Goal: Communication & Community: Answer question/provide support

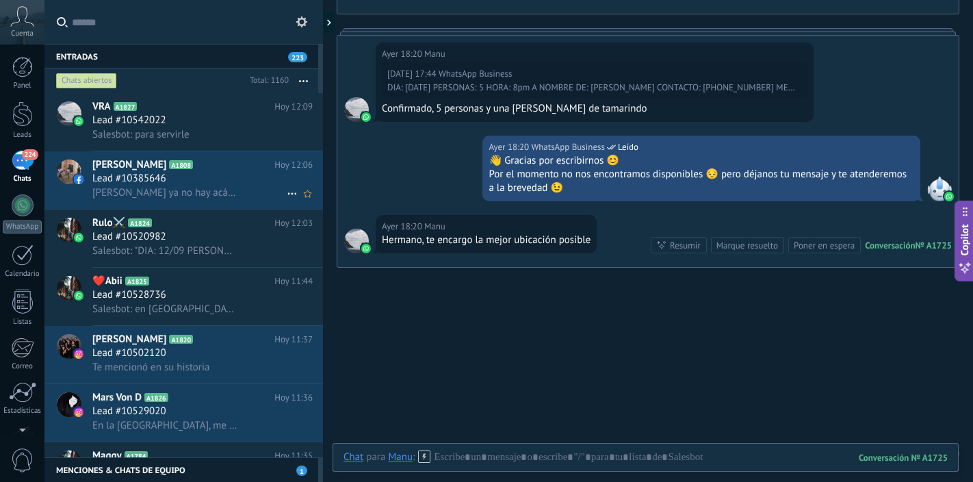
click at [215, 178] on div "Lead #10385646" at bounding box center [202, 179] width 220 height 14
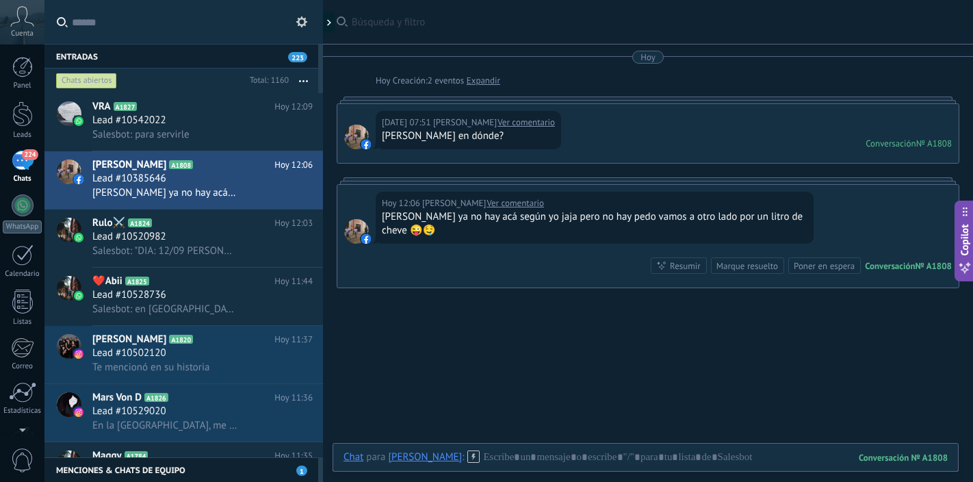
click at [491, 203] on link "Ver comentario" at bounding box center [514, 203] width 57 height 14
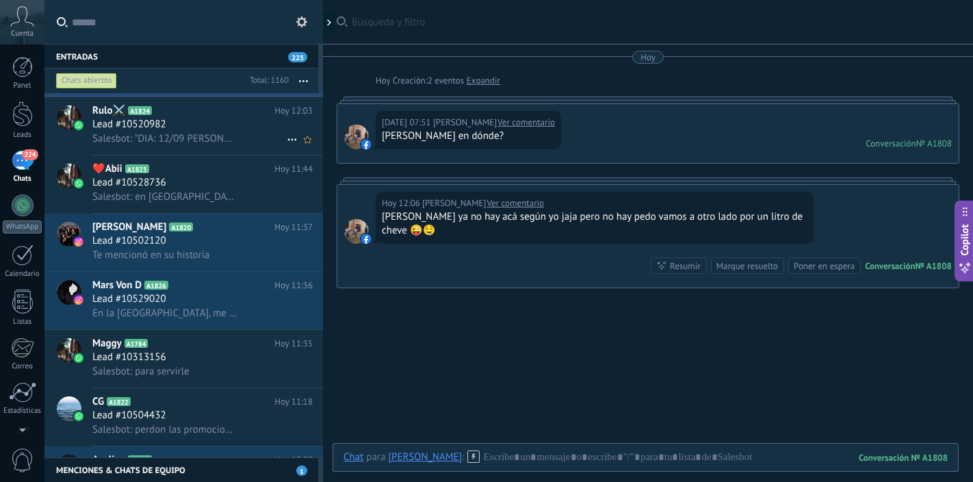
scroll to position [139, 0]
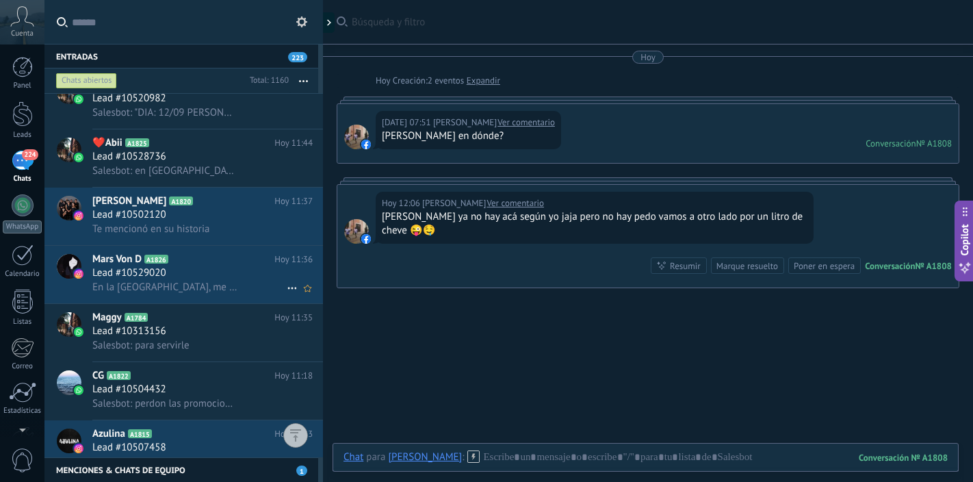
click at [234, 268] on div "Lead #10529020" at bounding box center [202, 273] width 220 height 14
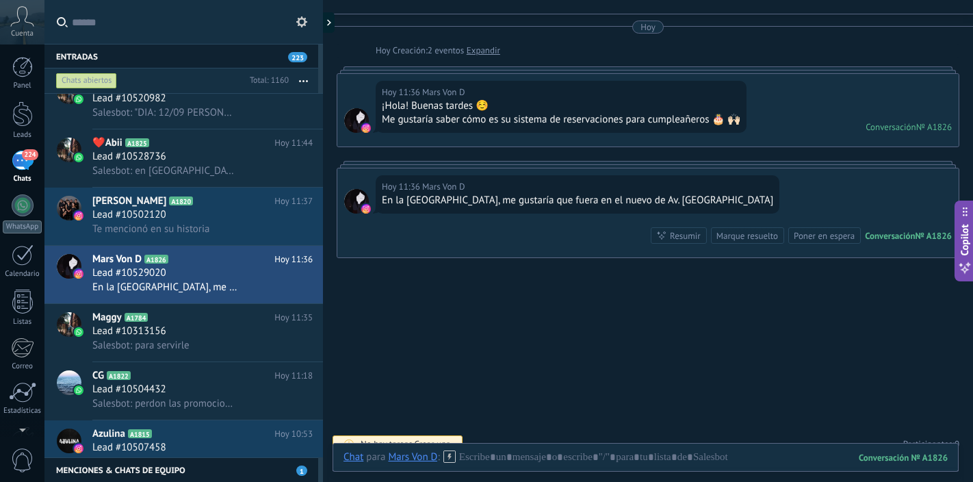
scroll to position [45, 0]
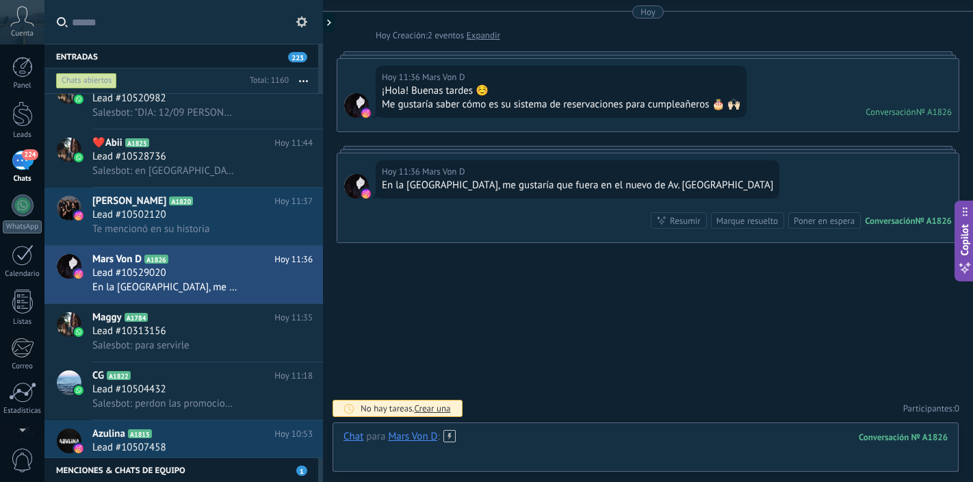
click at [523, 441] on div at bounding box center [645, 450] width 604 height 41
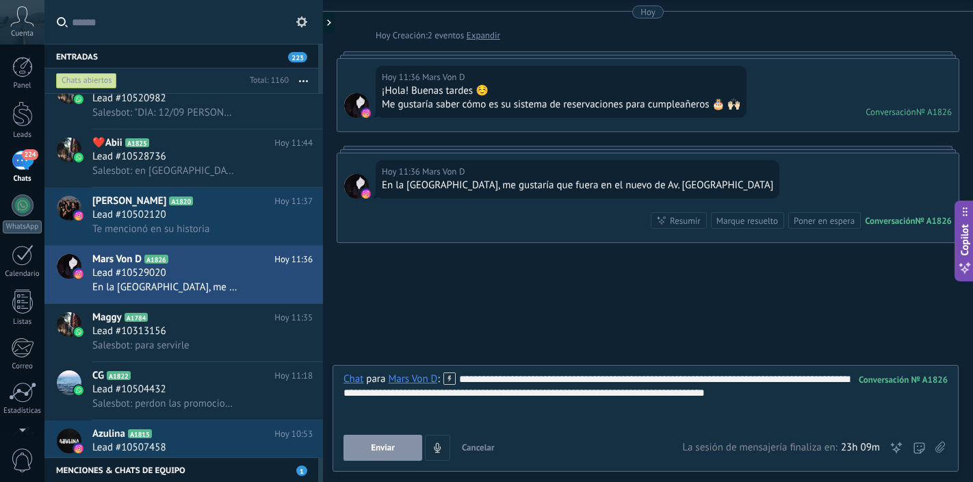
click at [785, 393] on div "**********" at bounding box center [645, 398] width 604 height 52
click at [766, 391] on div "**********" at bounding box center [645, 398] width 604 height 52
click at [854, 391] on div "**********" at bounding box center [645, 398] width 604 height 52
click at [397, 446] on button "Enviar" at bounding box center [382, 447] width 79 height 26
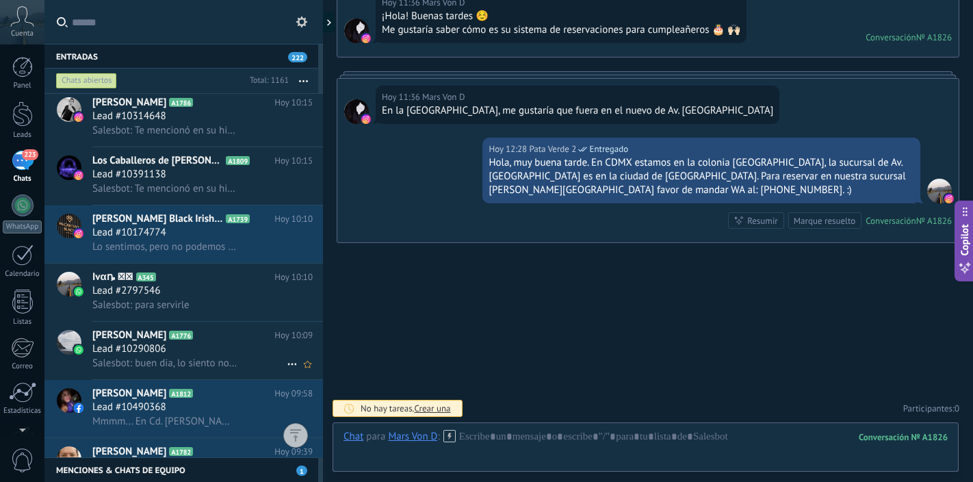
scroll to position [1272, 0]
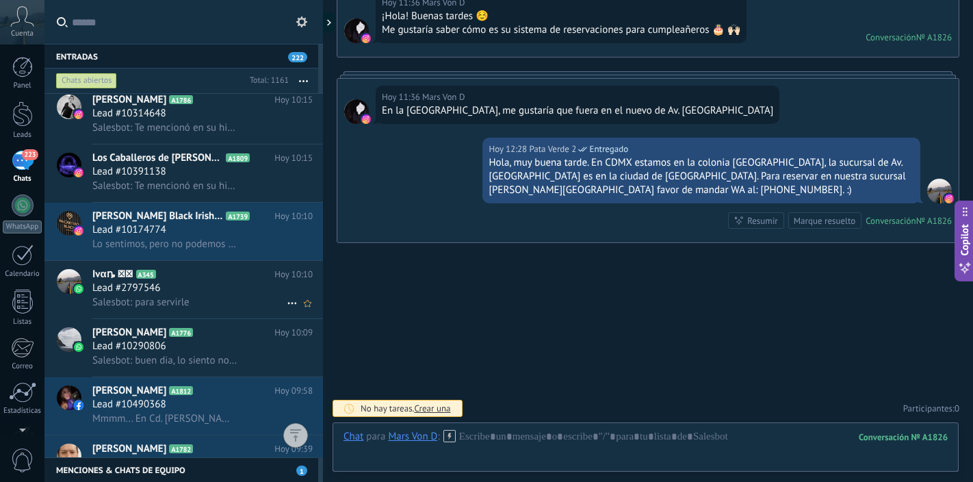
click at [221, 295] on div "Salesbot: para servirle" at bounding box center [202, 302] width 220 height 14
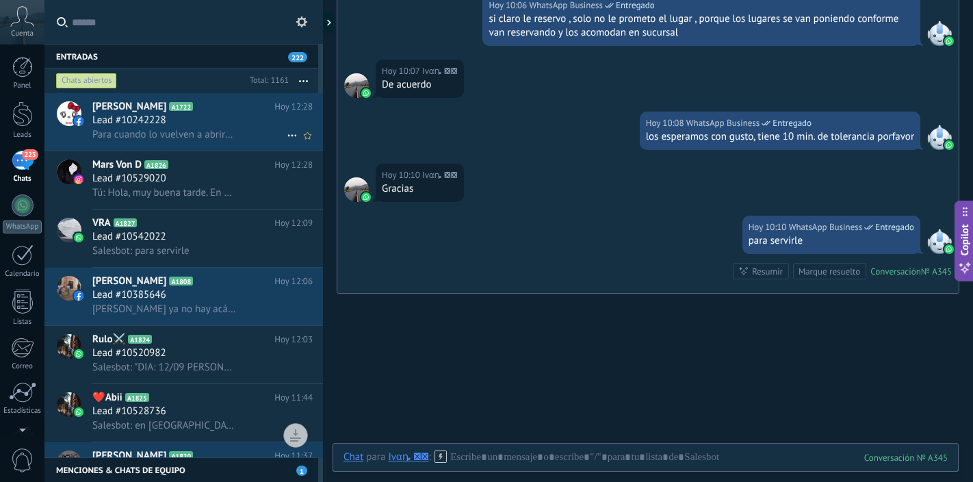
click at [246, 133] on div "Para cuando lo vuelven a abrir? urge!!!" at bounding box center [202, 134] width 220 height 14
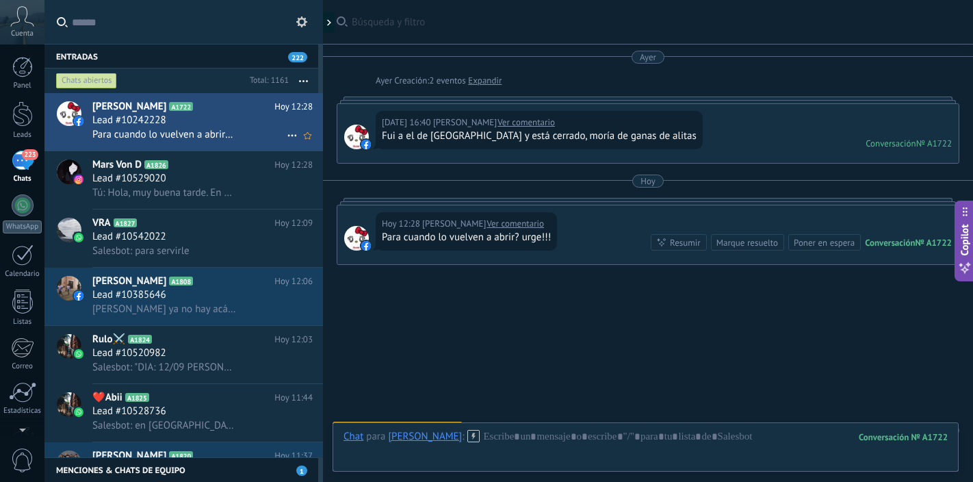
scroll to position [22, 0]
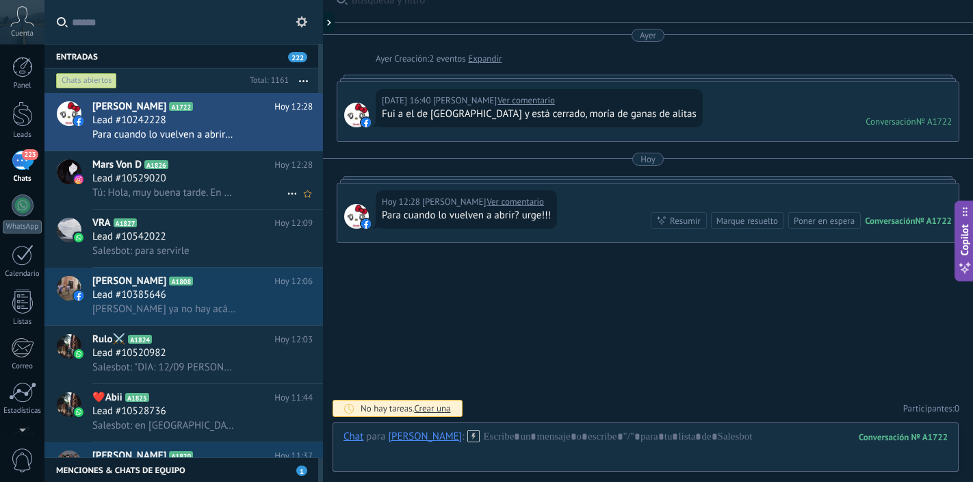
click at [244, 179] on div "Lead #10529020" at bounding box center [202, 179] width 220 height 14
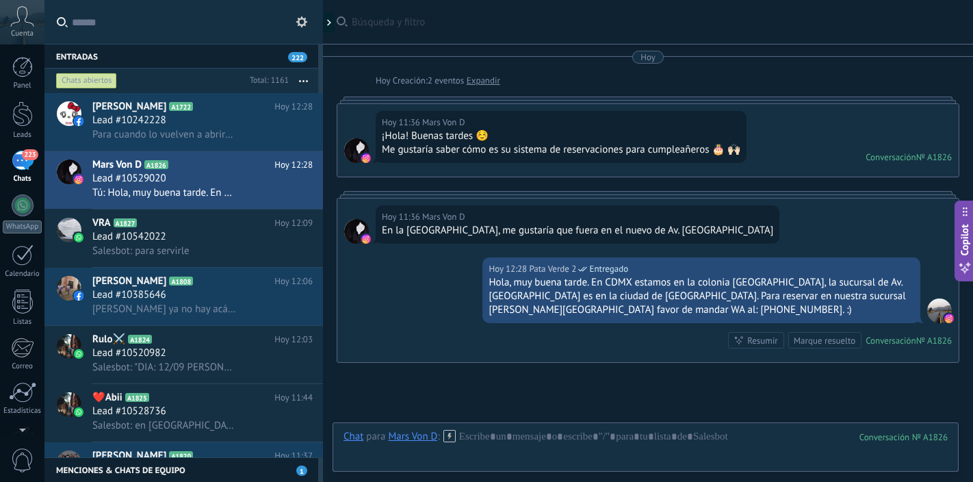
scroll to position [120, 0]
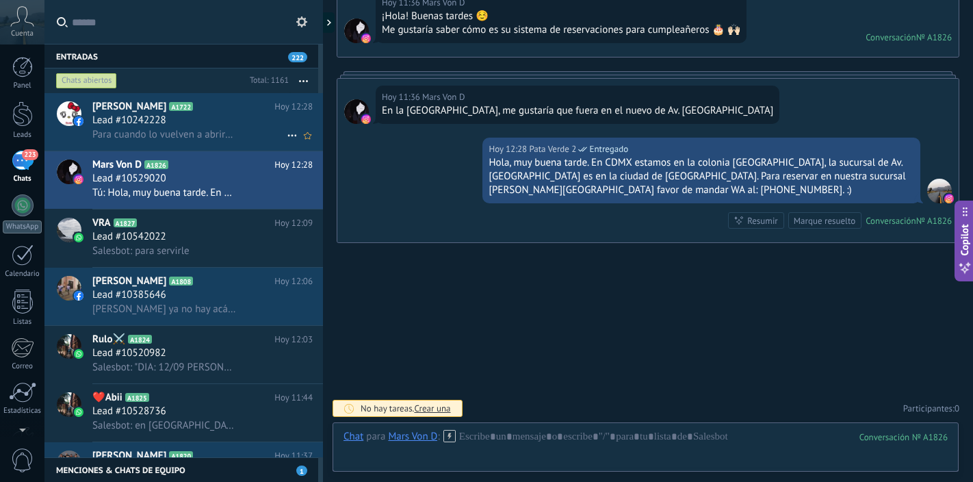
click at [259, 136] on div "Para cuando lo vuelven a abrir? urge!!!" at bounding box center [202, 134] width 220 height 14
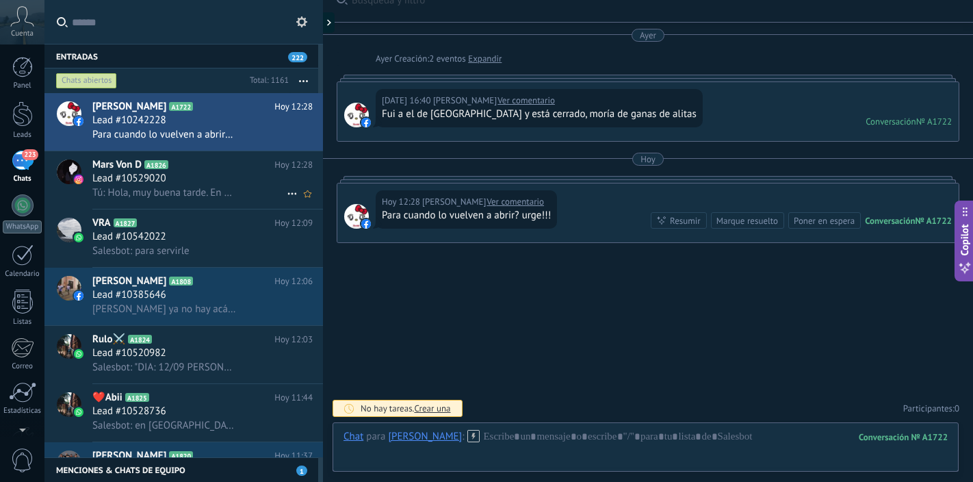
click at [220, 172] on div "Lead #10529020" at bounding box center [202, 179] width 220 height 14
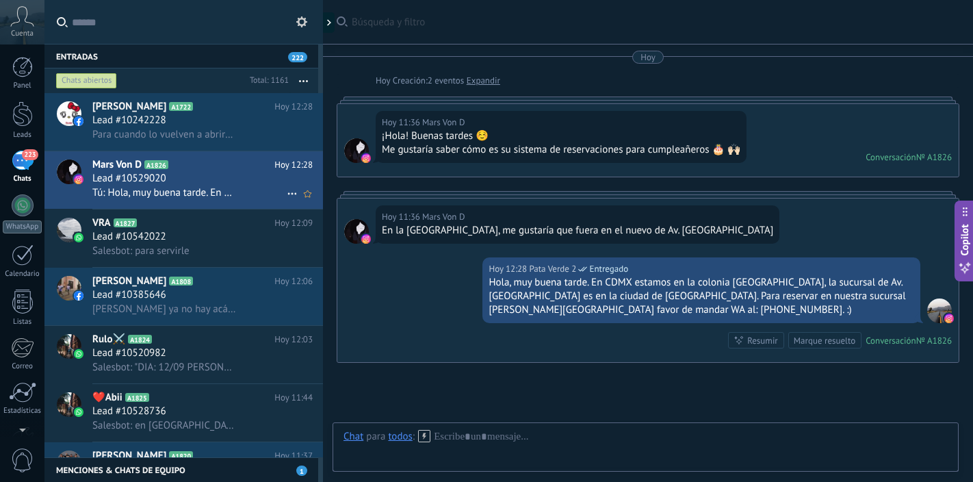
scroll to position [120, 0]
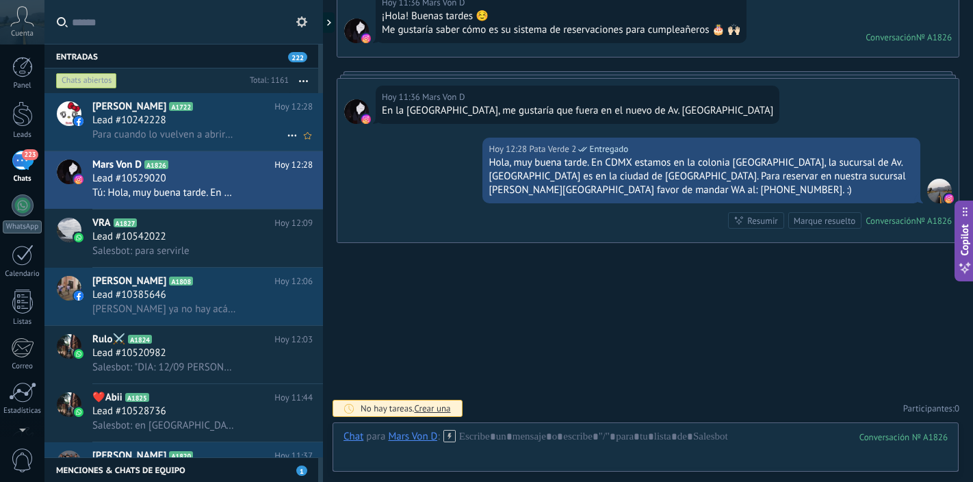
click at [234, 116] on div "Lead #10242228" at bounding box center [202, 121] width 220 height 14
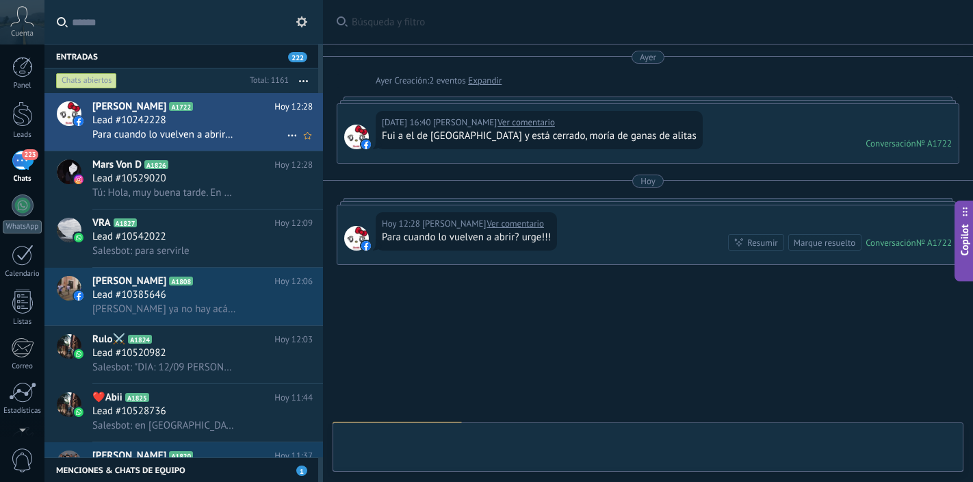
scroll to position [22, 0]
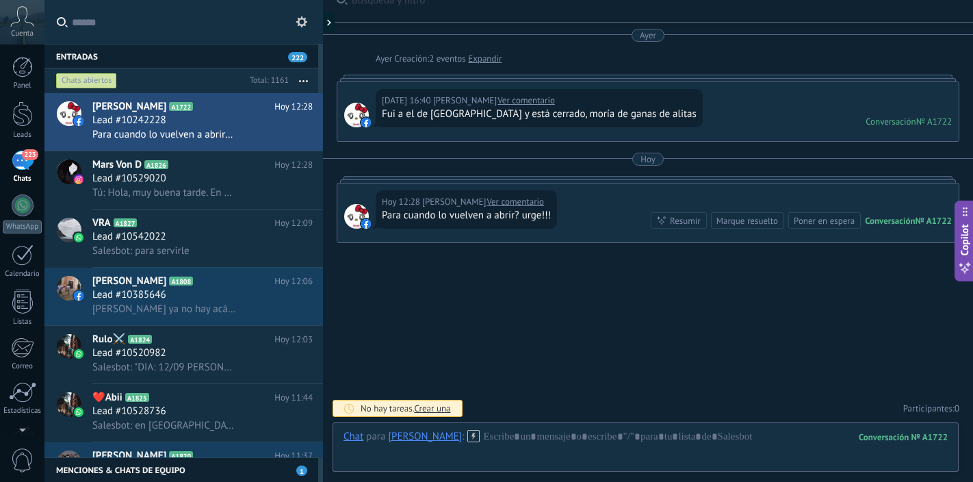
click at [739, 222] on div "Marque resuelto" at bounding box center [747, 220] width 62 height 13
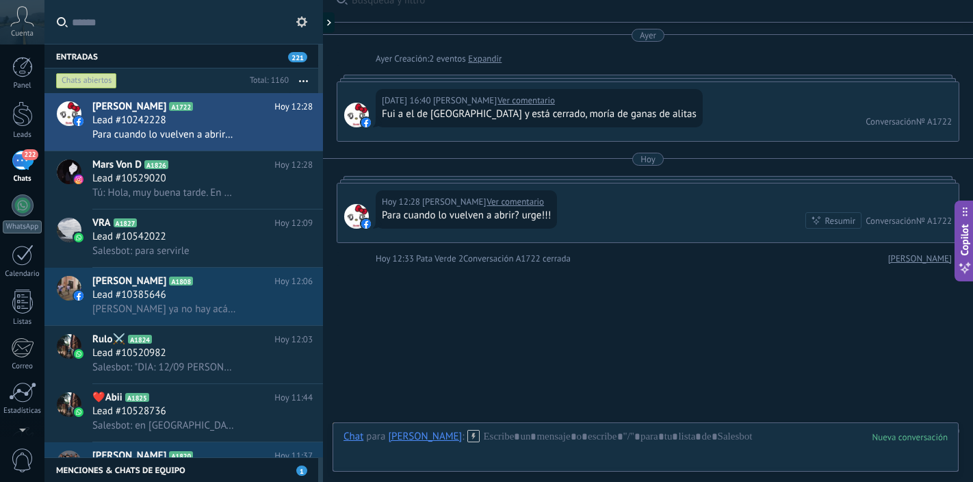
scroll to position [44, 0]
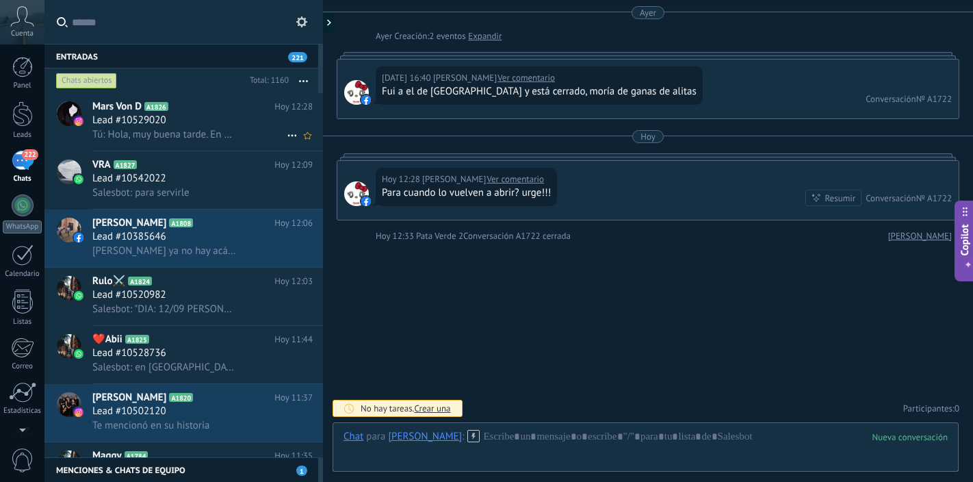
click at [241, 118] on div "Lead #10529020" at bounding box center [202, 121] width 220 height 14
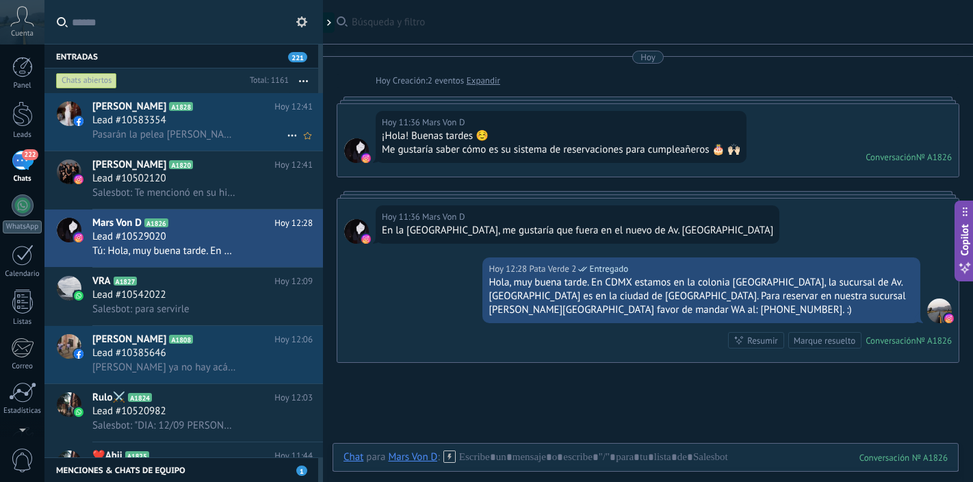
click at [241, 115] on div "Lead #10583354" at bounding box center [202, 121] width 220 height 14
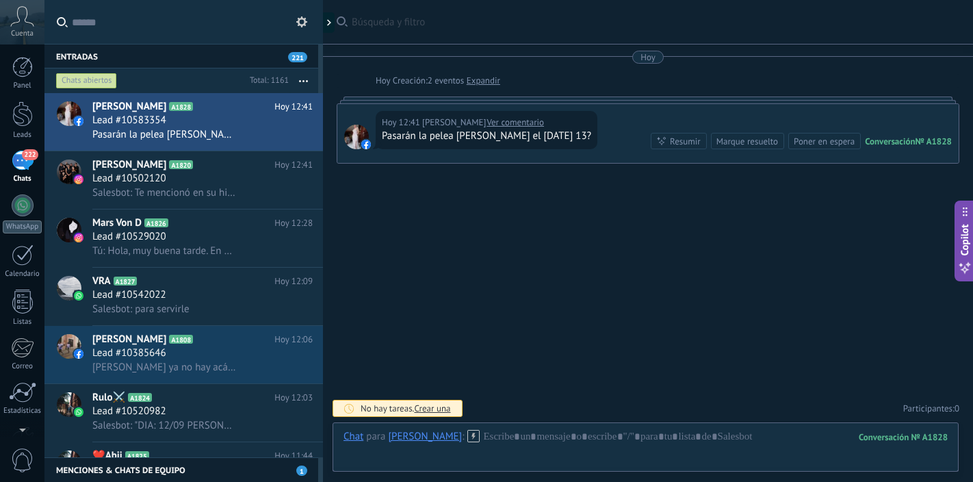
click at [525, 122] on link "Ver comentario" at bounding box center [514, 123] width 57 height 14
click at [730, 140] on div "Marque resuelto" at bounding box center [747, 141] width 62 height 13
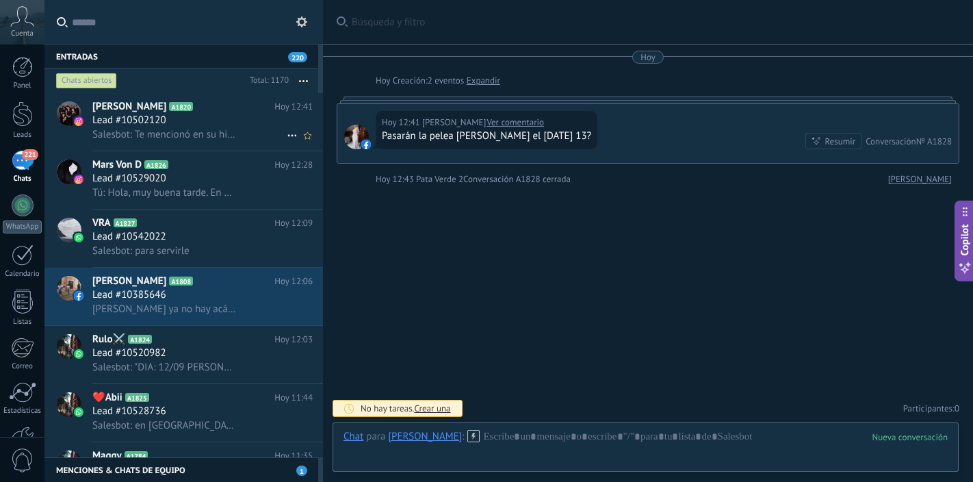
click at [217, 134] on span "Salesbot: Te mencionó en su historia" at bounding box center [164, 134] width 145 height 13
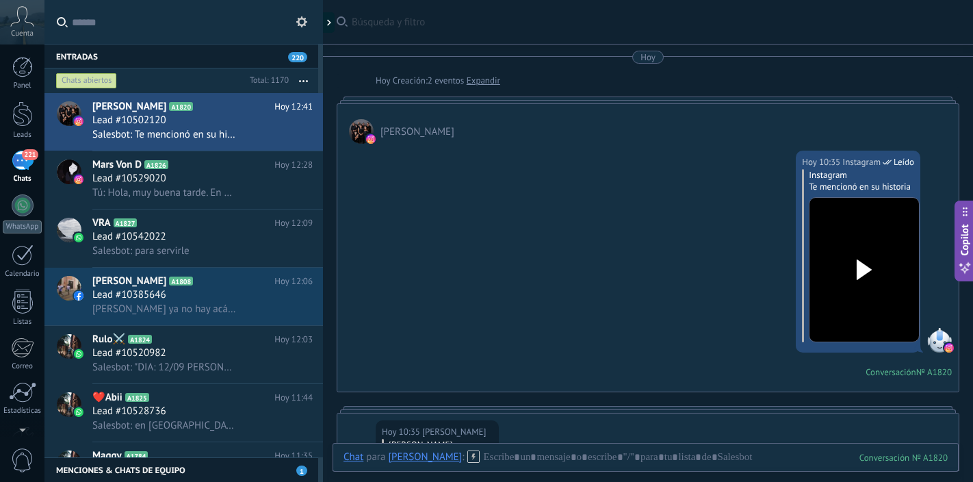
scroll to position [1170, 0]
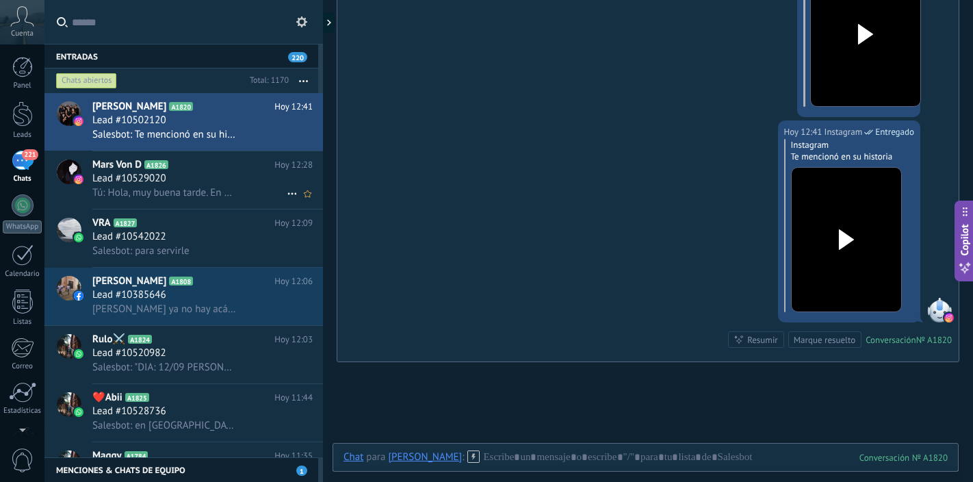
click at [200, 178] on div "Lead #10529020" at bounding box center [202, 179] width 220 height 14
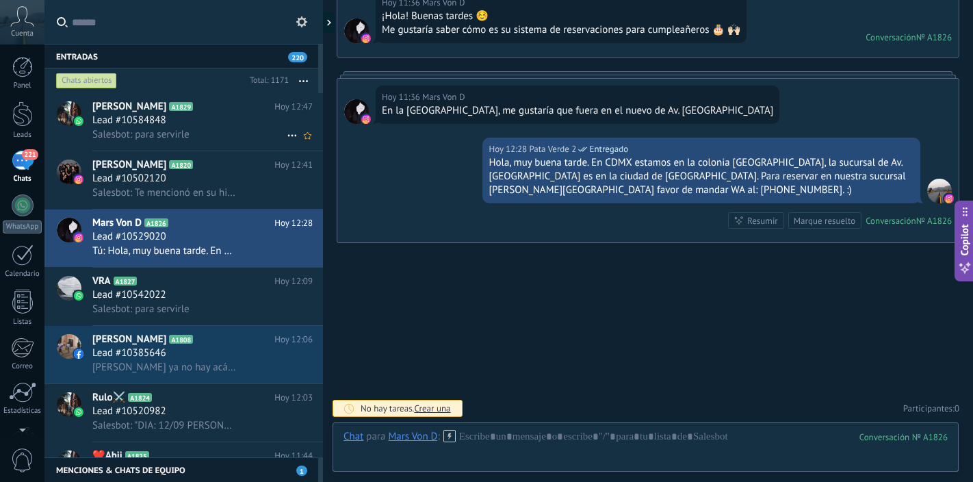
click at [217, 126] on div "Lead #10584848" at bounding box center [202, 121] width 220 height 14
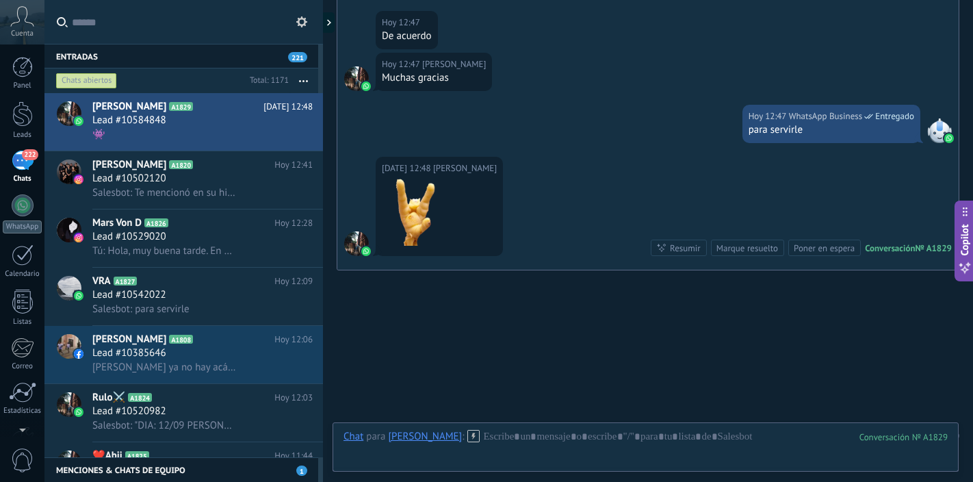
scroll to position [560, 0]
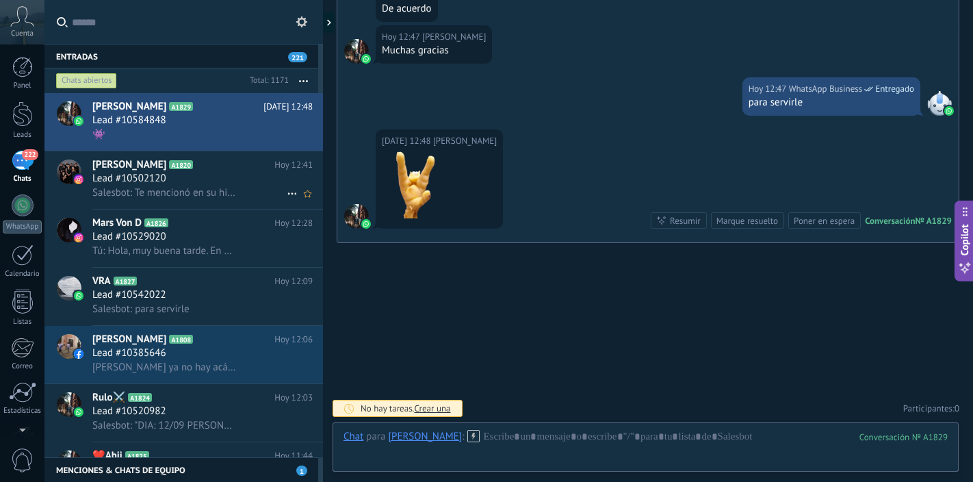
click at [224, 177] on div "Lead #10502120" at bounding box center [202, 179] width 220 height 14
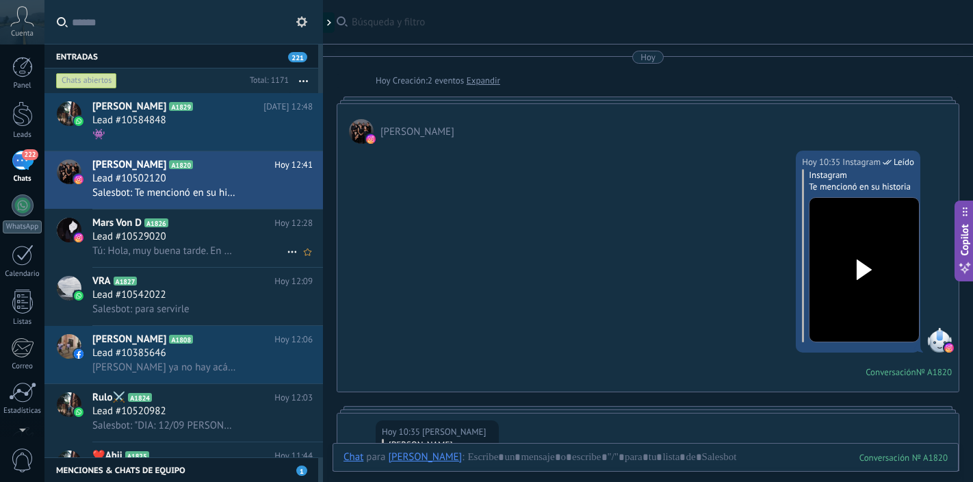
scroll to position [1170, 0]
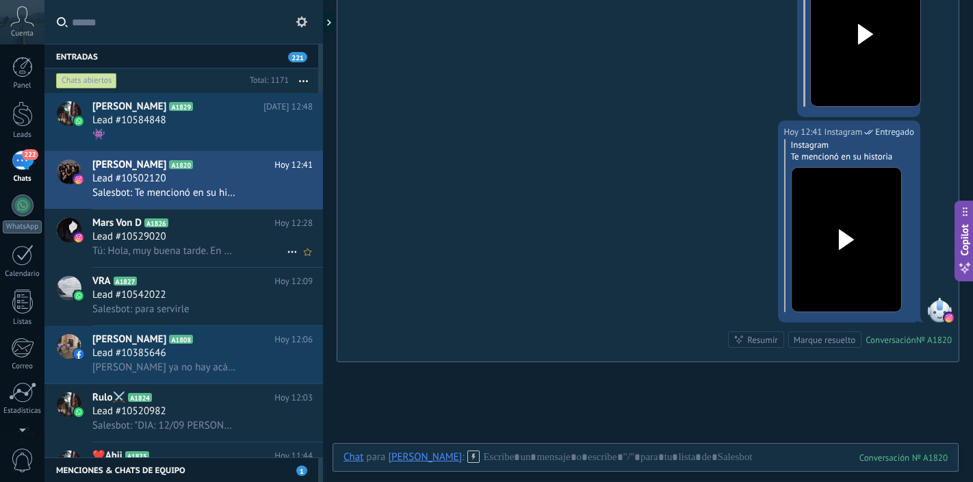
click at [227, 238] on div "Lead #10529020" at bounding box center [202, 237] width 220 height 14
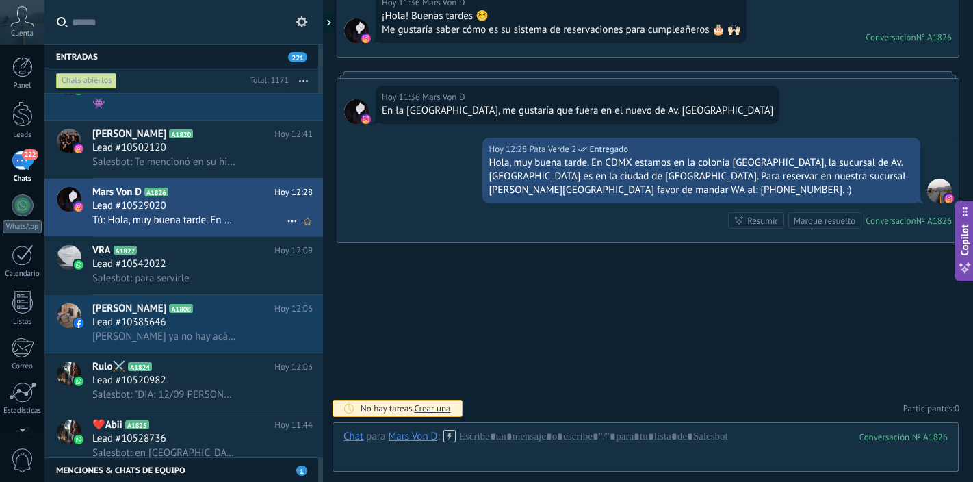
scroll to position [64, 0]
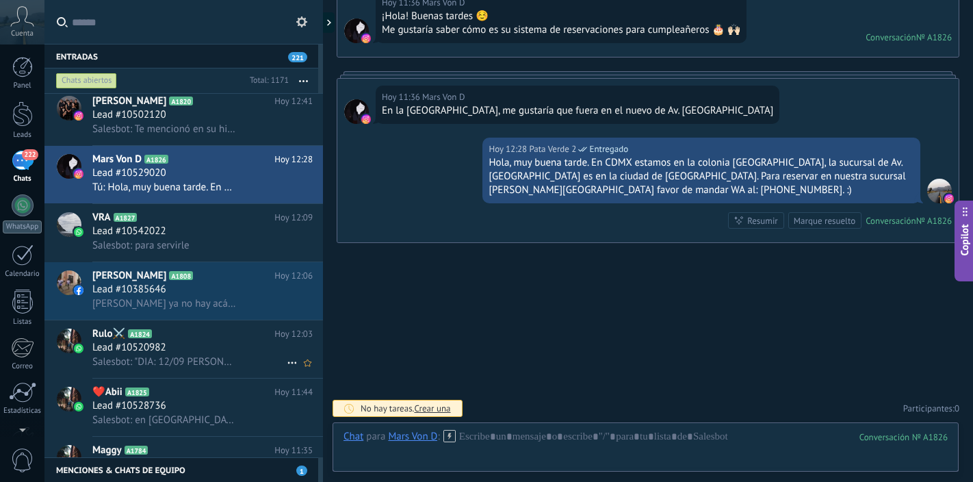
click at [214, 341] on div "Lead #10520982" at bounding box center [202, 348] width 220 height 14
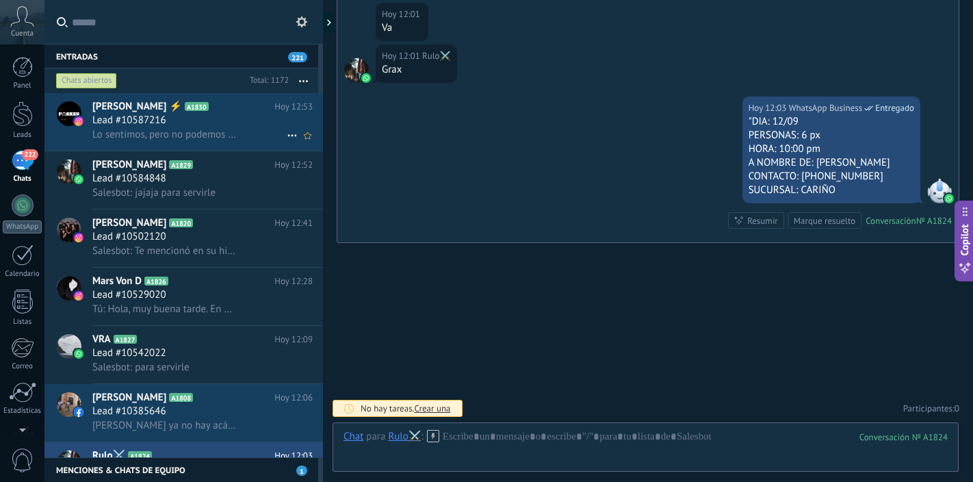
click at [225, 133] on span "Lo sentimos, pero no podemos mostrar este mensaje debido a las restricciones de…" at bounding box center [164, 134] width 145 height 13
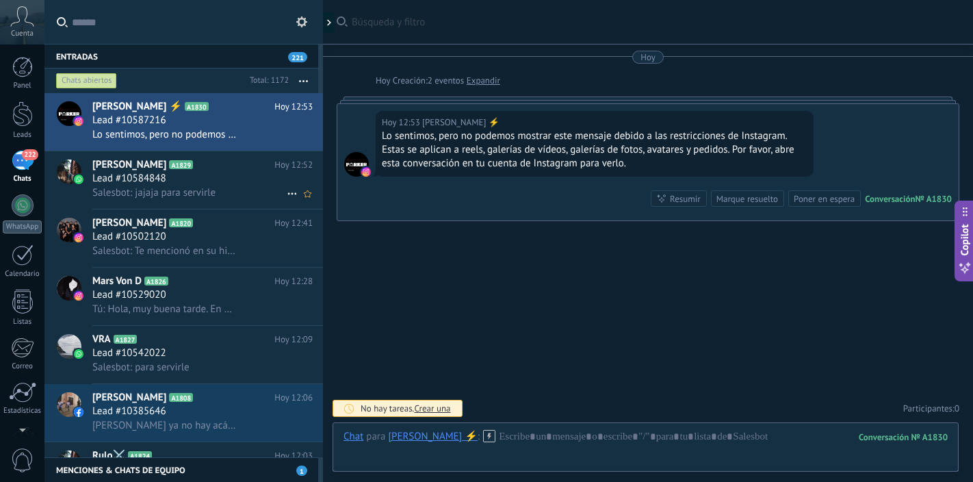
click at [228, 185] on div "Salesbot: jajaja para servirle" at bounding box center [202, 192] width 220 height 14
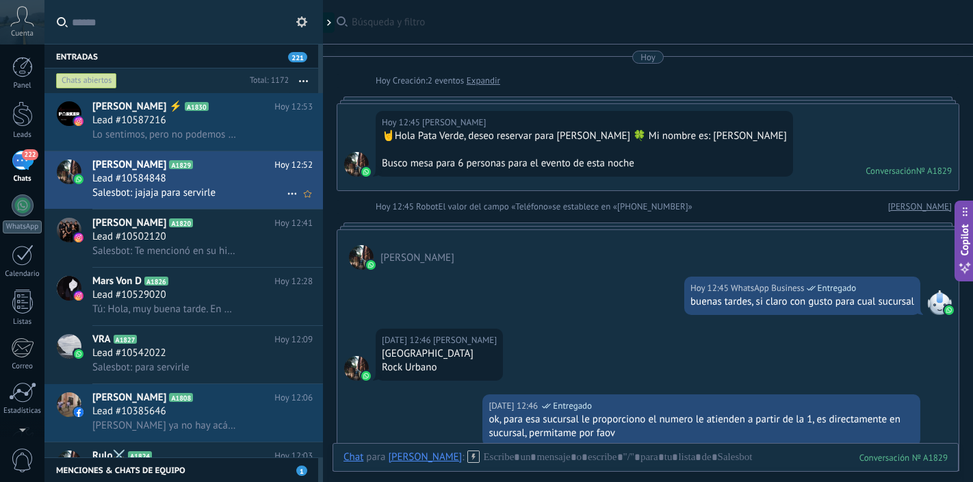
scroll to position [600, 0]
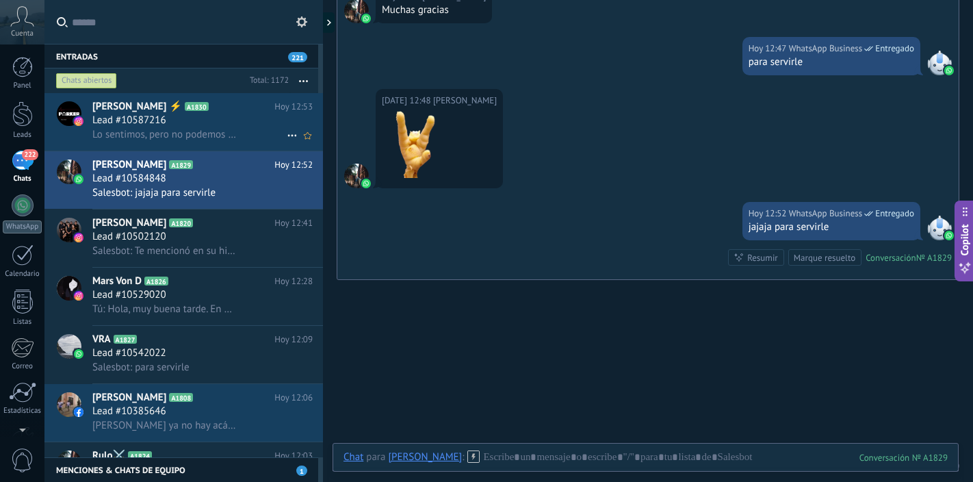
click at [230, 124] on div "Lead #10587216" at bounding box center [202, 121] width 220 height 14
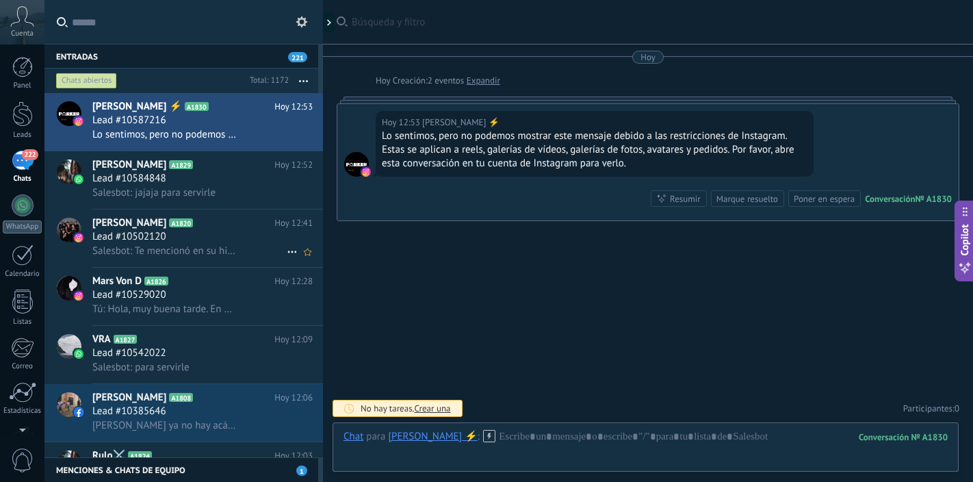
click at [211, 235] on div "Lead #10502120" at bounding box center [202, 237] width 220 height 14
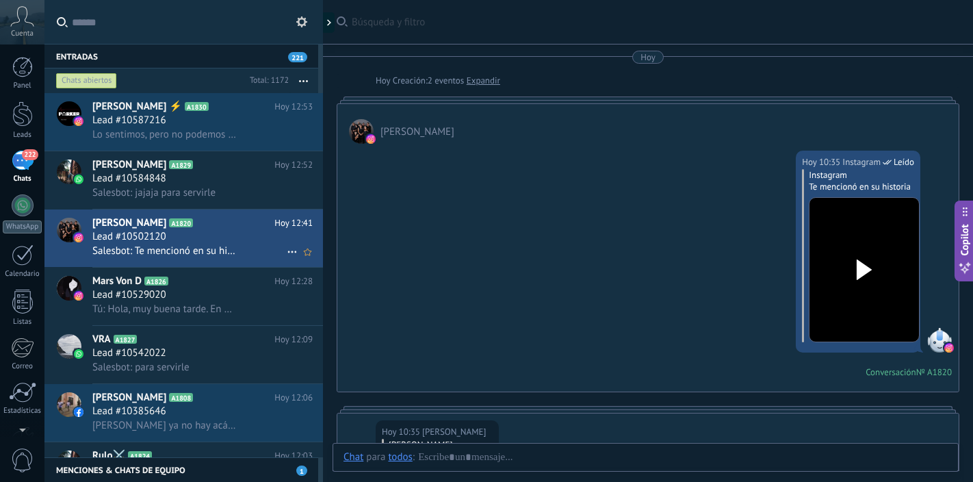
scroll to position [1170, 0]
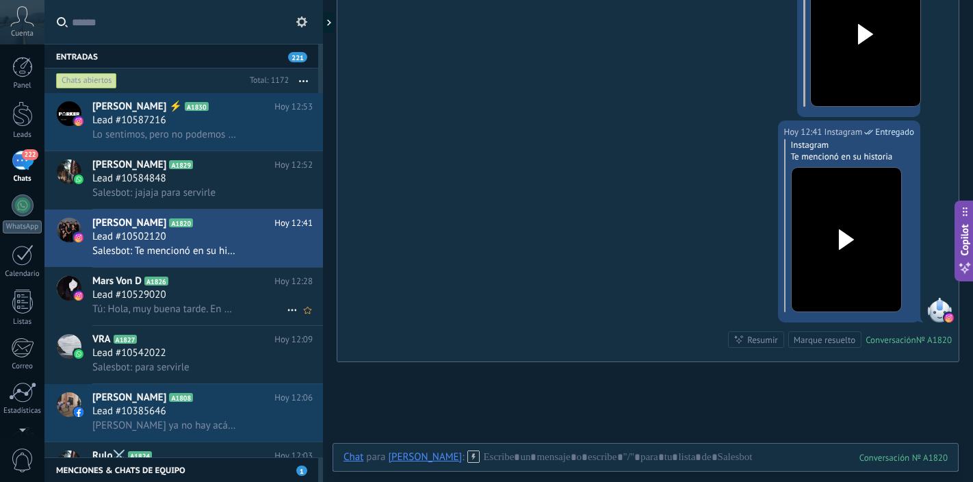
click at [211, 293] on div "Lead #10529020" at bounding box center [202, 295] width 220 height 14
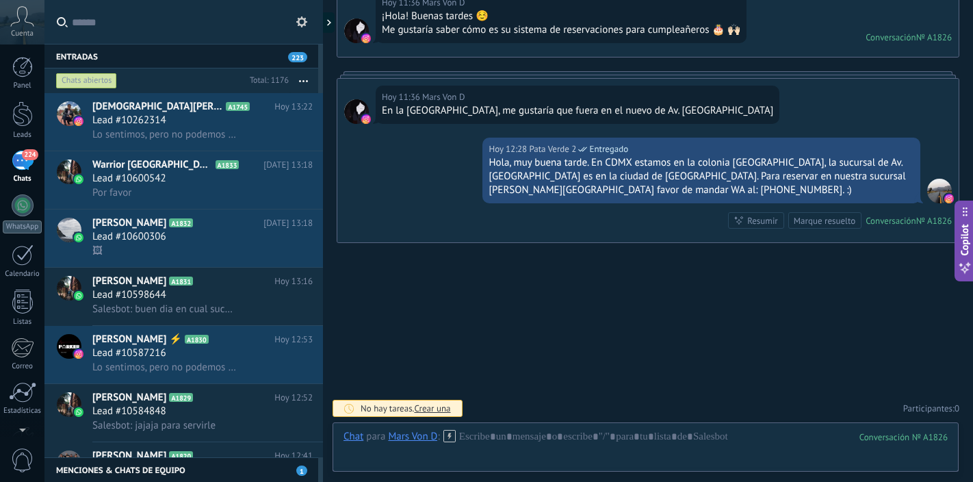
click at [302, 22] on icon at bounding box center [301, 21] width 11 height 11
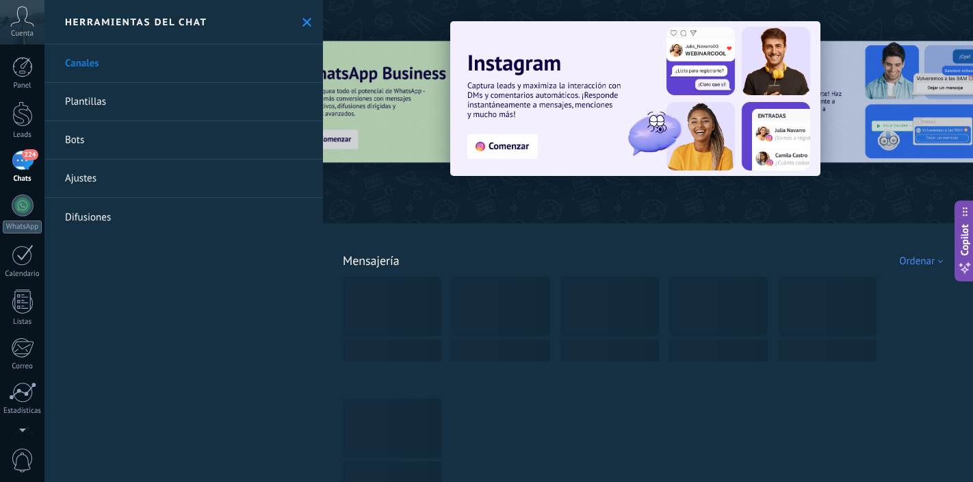
click at [219, 181] on link "Ajustes" at bounding box center [183, 178] width 278 height 38
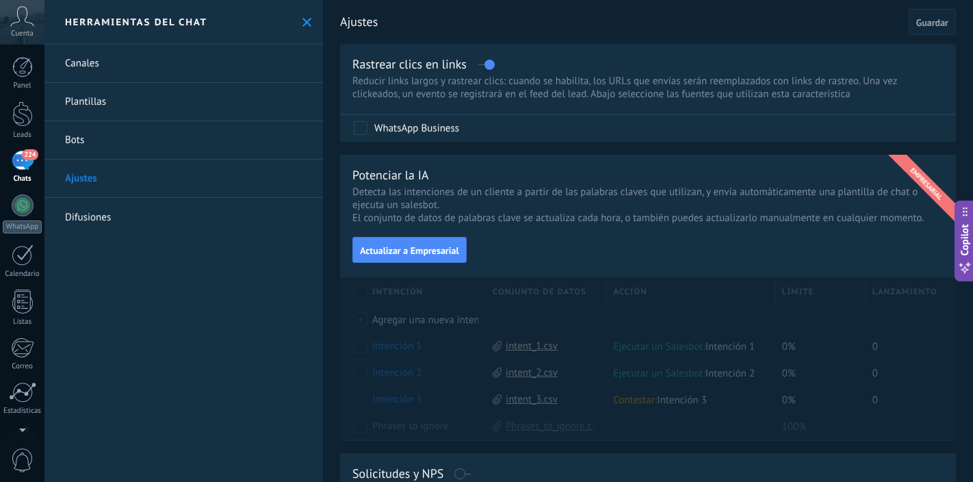
click at [305, 20] on icon at bounding box center [306, 22] width 9 height 9
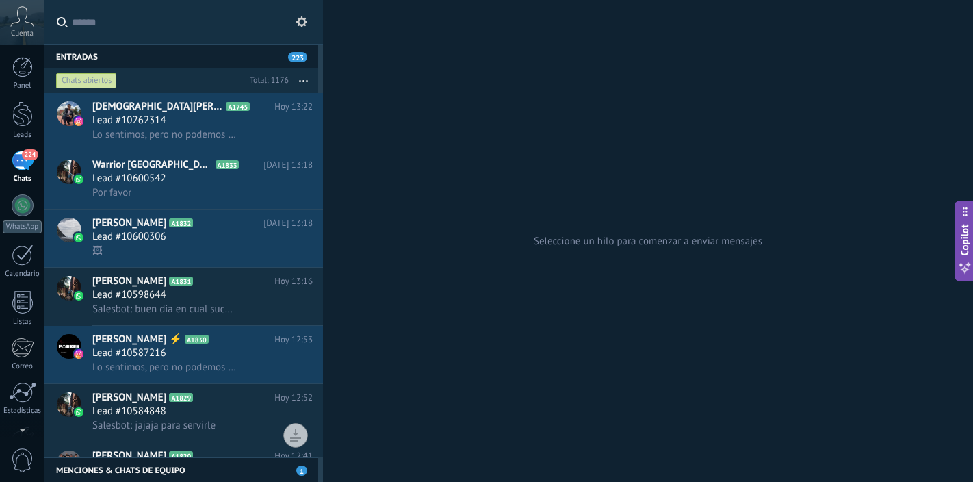
click at [304, 83] on button "button" at bounding box center [303, 80] width 29 height 25
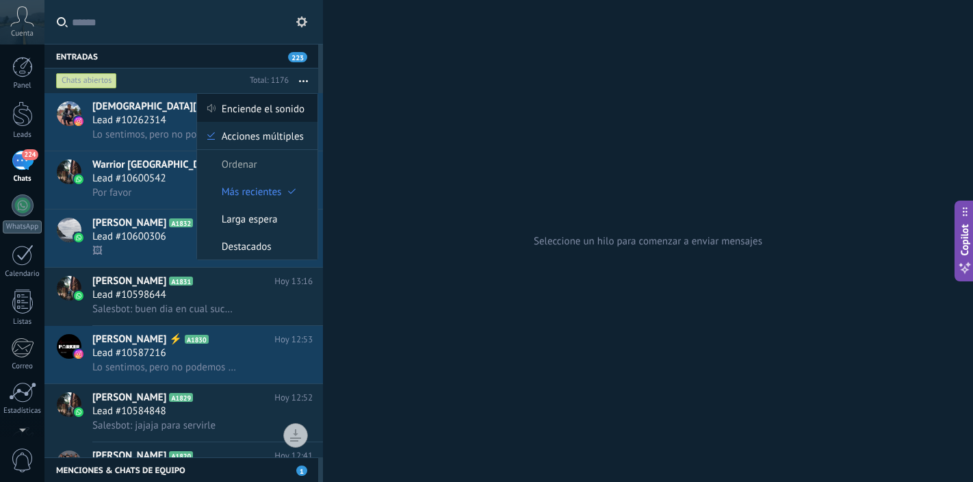
click at [278, 111] on span "Enciende el sonido" at bounding box center [263, 107] width 83 height 27
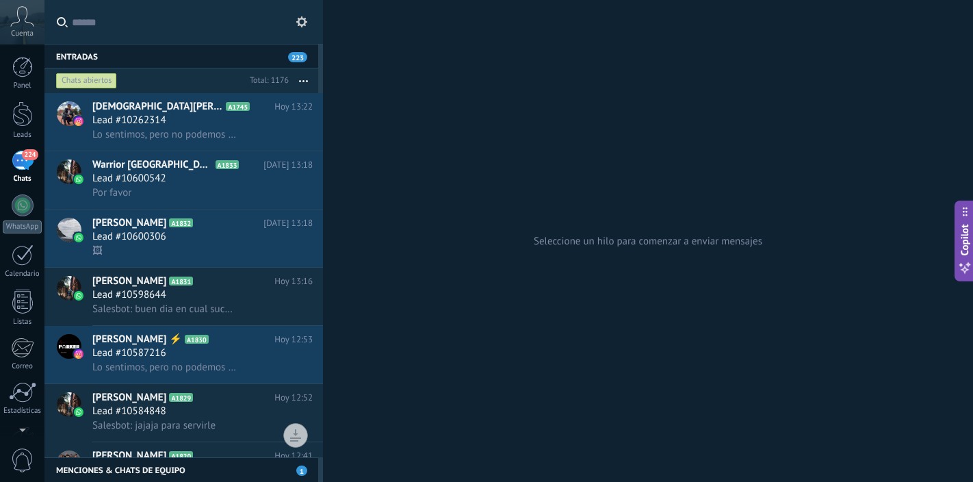
click at [307, 79] on button "button" at bounding box center [303, 80] width 29 height 25
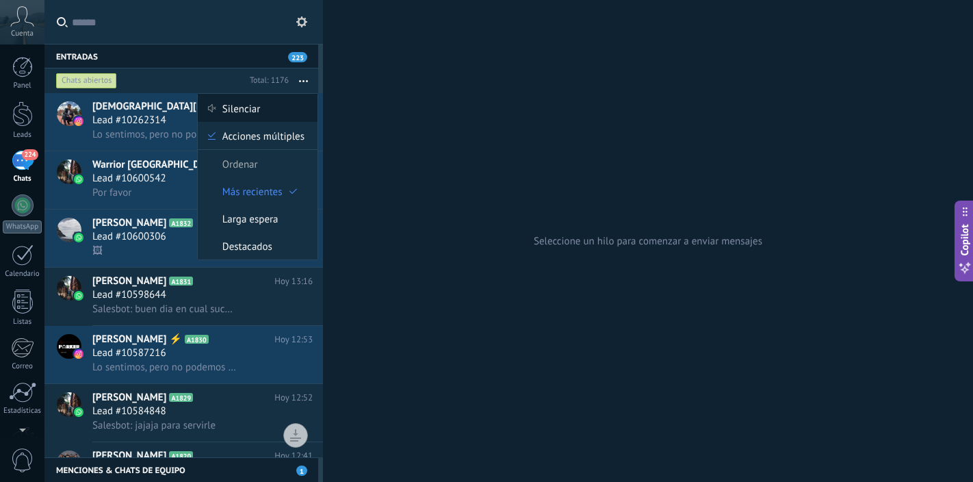
click at [264, 105] on div "Silenciar" at bounding box center [258, 107] width 120 height 27
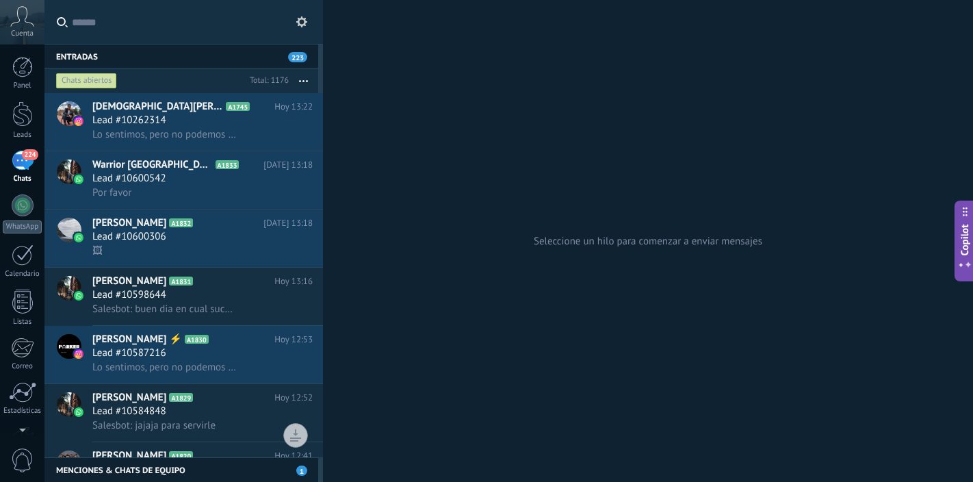
click at [302, 80] on icon "button" at bounding box center [303, 81] width 9 height 2
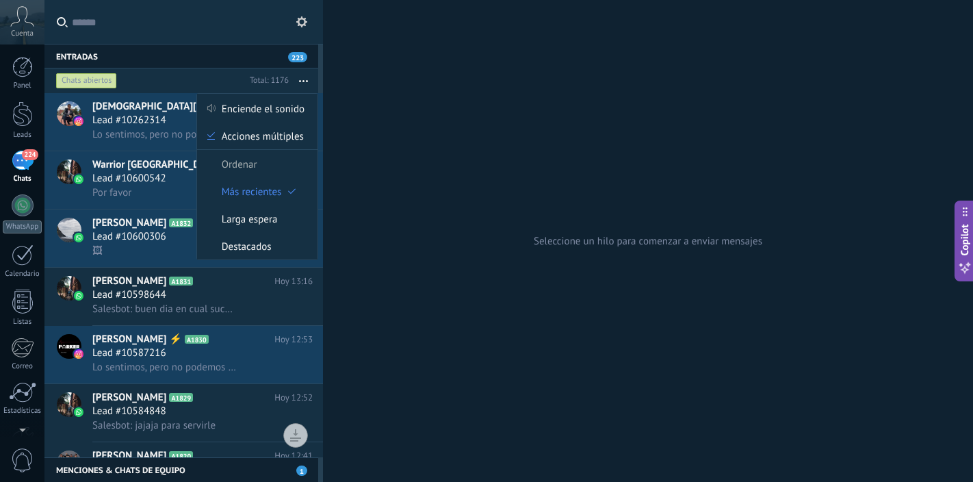
click at [402, 114] on div "Seleccione un hilo para comenzar a enviar mensajes" at bounding box center [648, 241] width 650 height 482
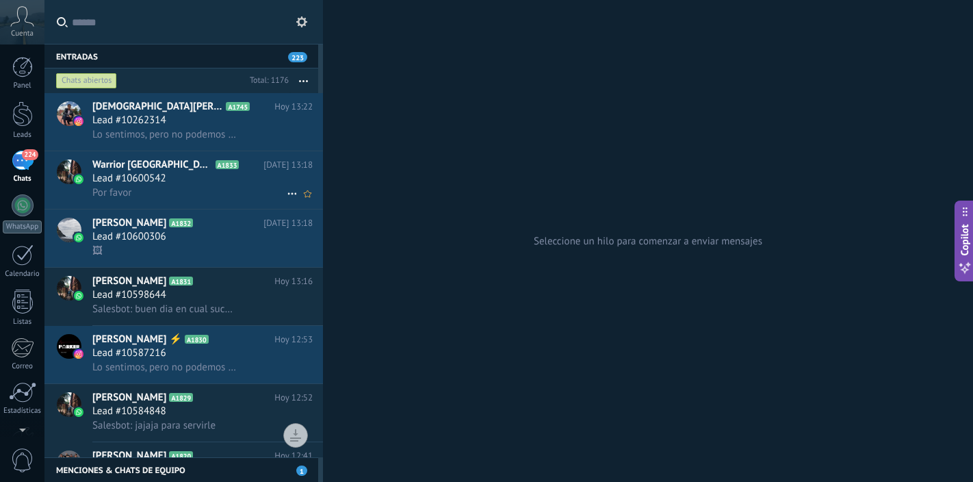
click at [216, 189] on div "Por favor" at bounding box center [202, 192] width 220 height 14
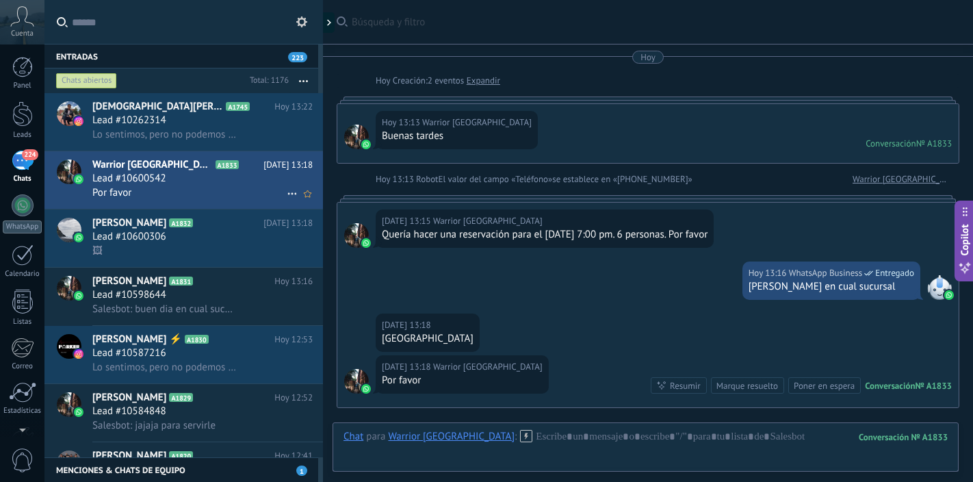
scroll to position [179, 0]
